Goal: Check status: Check status

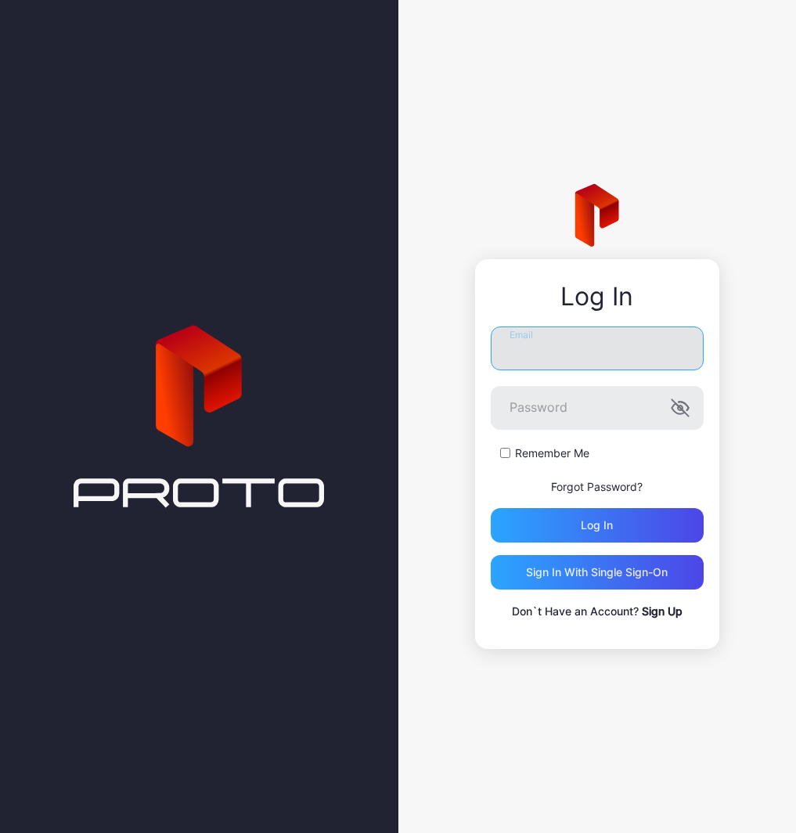
click at [584, 345] on input "Email" at bounding box center [597, 349] width 213 height 44
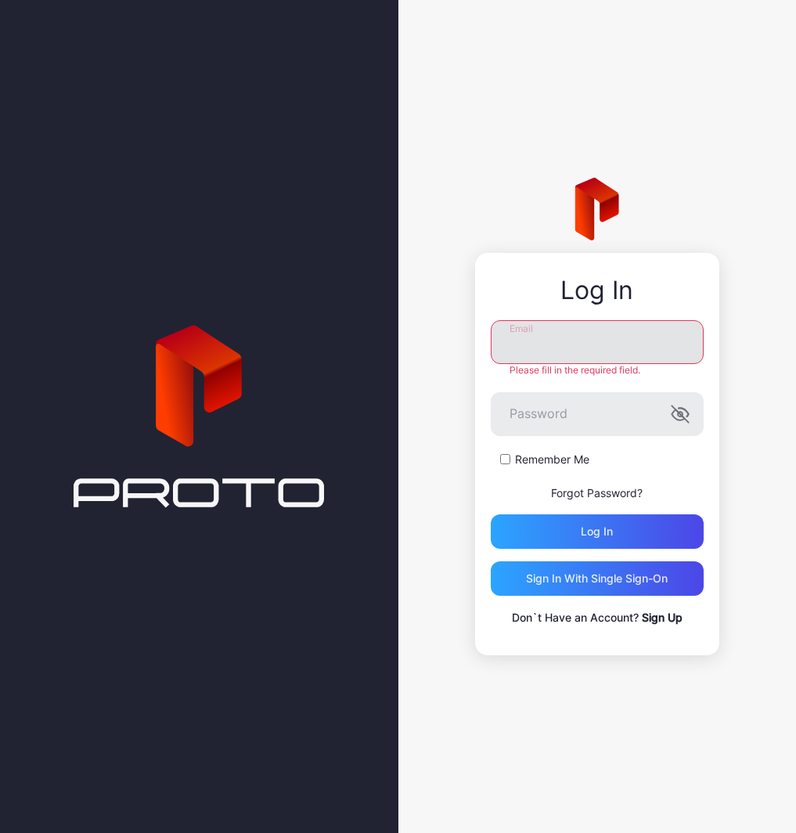
type input "**********"
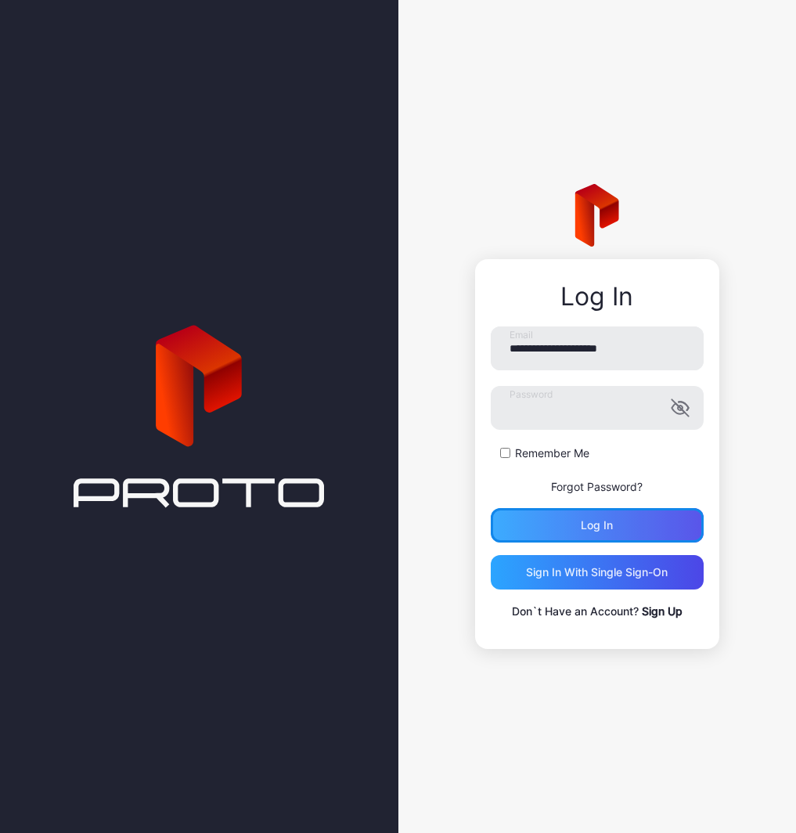
click at [570, 536] on div "Log in" at bounding box center [597, 525] width 213 height 34
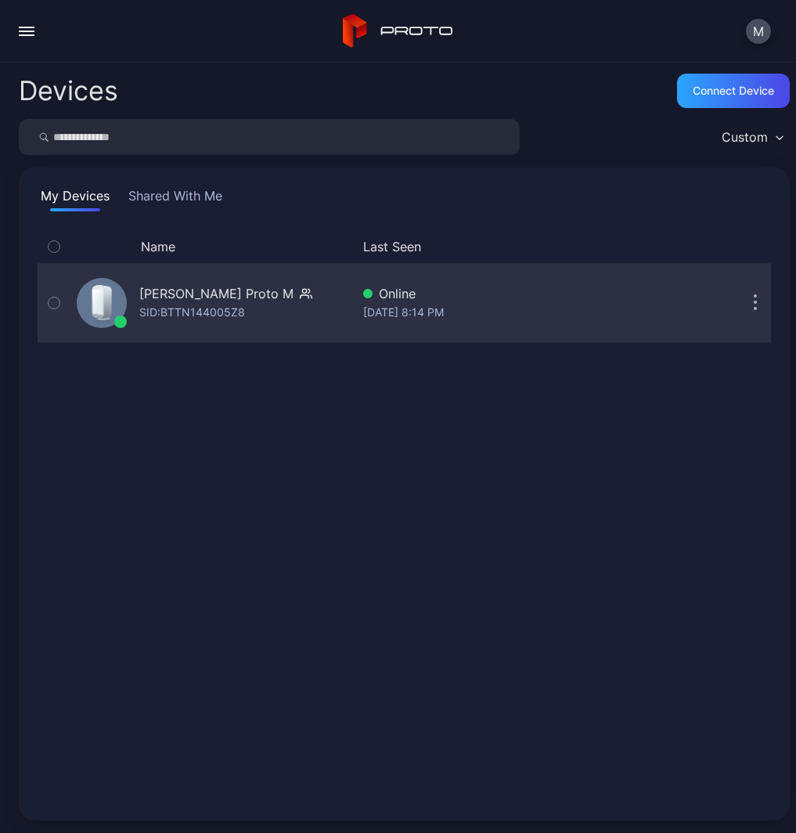
click at [200, 319] on div "SID: BTTN144005Z8" at bounding box center [192, 312] width 106 height 19
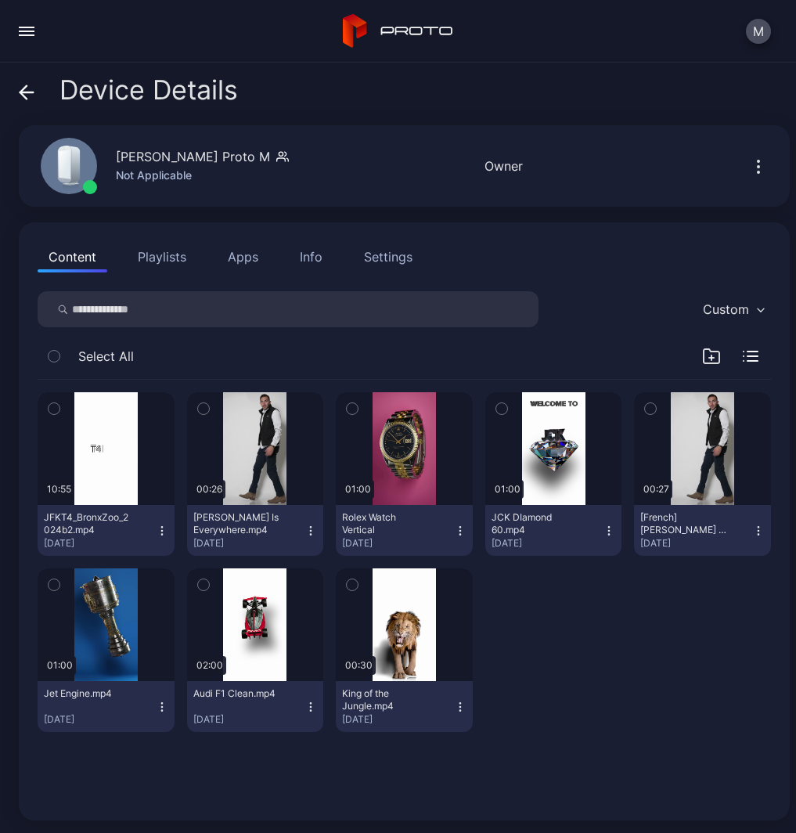
click at [595, 594] on div at bounding box center [554, 651] width 137 height 164
click at [237, 235] on div "Content Playlists Apps Info Settings Custom Select All 10:55 JFKT4_BronxZoo_202…" at bounding box center [404, 521] width 771 height 598
click at [235, 246] on button "Apps" at bounding box center [243, 256] width 52 height 31
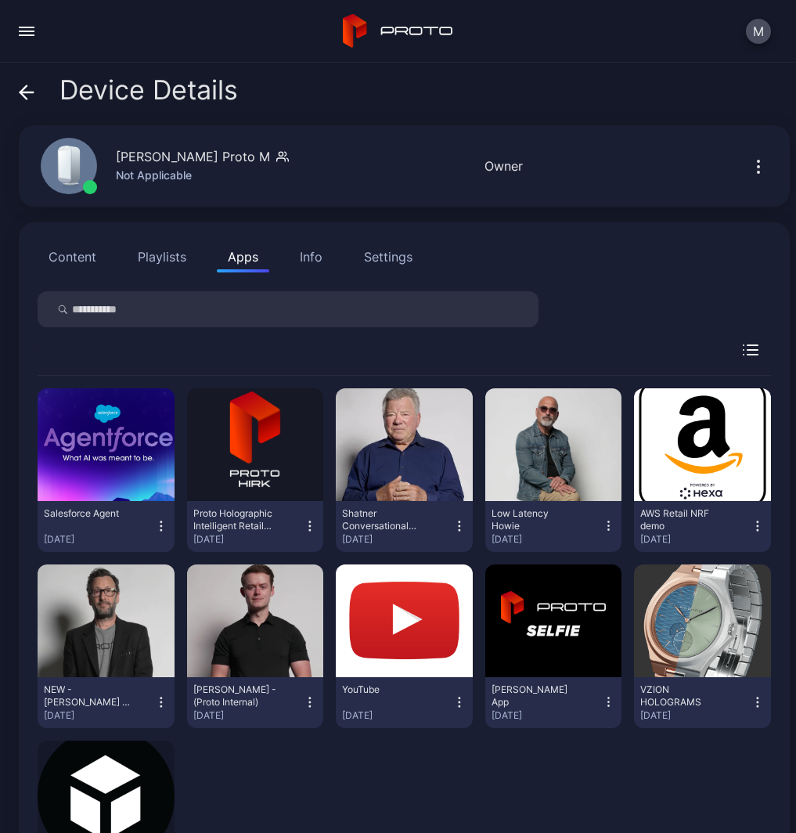
scroll to position [115, 0]
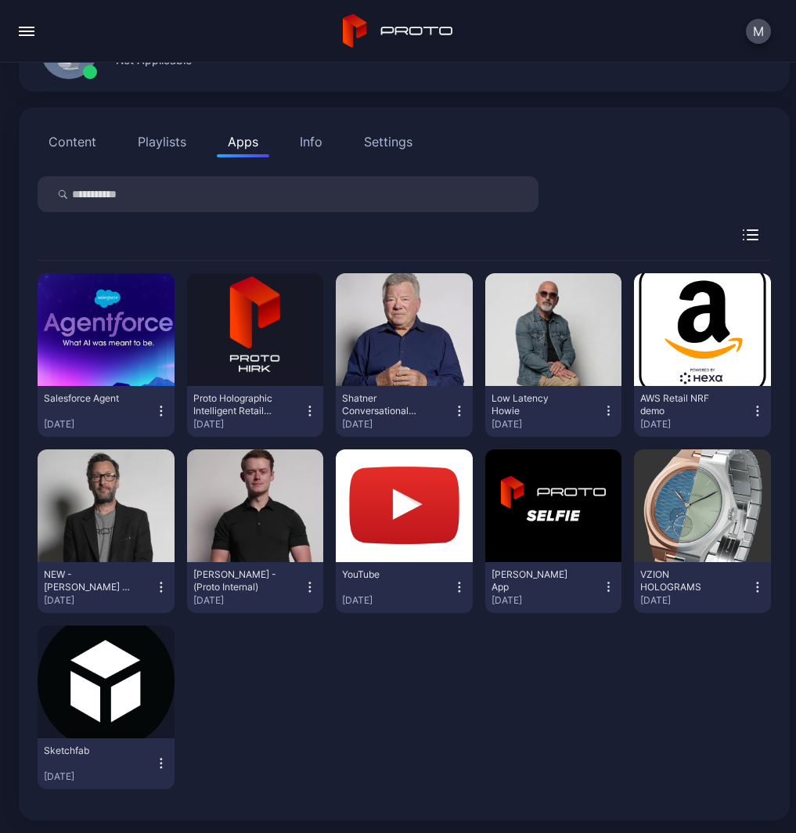
click at [582, 175] on div "Content Playlists Apps Info Settings Salesforce Agent [DATE] Proto Holographic …" at bounding box center [404, 463] width 771 height 713
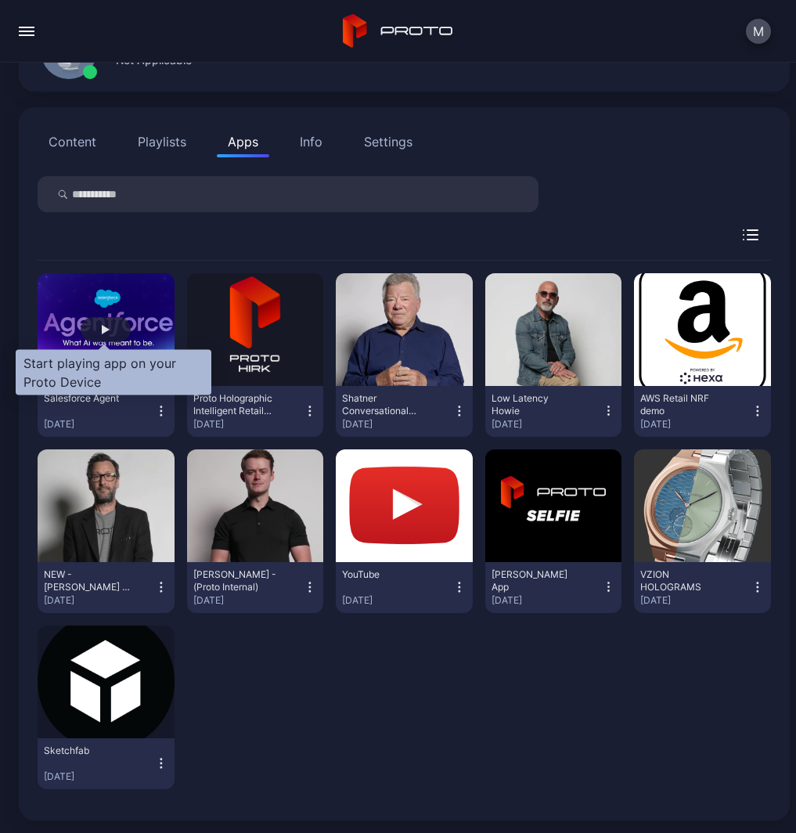
click at [91, 330] on div "button" at bounding box center [106, 329] width 50 height 25
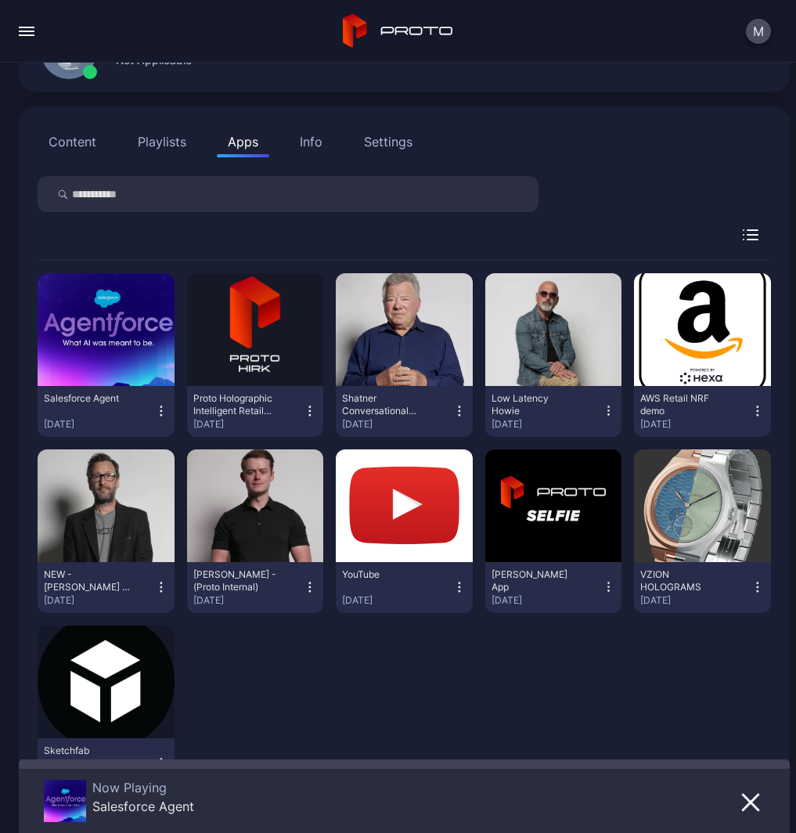
click at [533, 105] on div "Device Details [PERSON_NAME] Proto M Not Applicable Online Last Seen [DATE] 8:1…" at bounding box center [398, 448] width 796 height 771
